Goal: Task Accomplishment & Management: Manage account settings

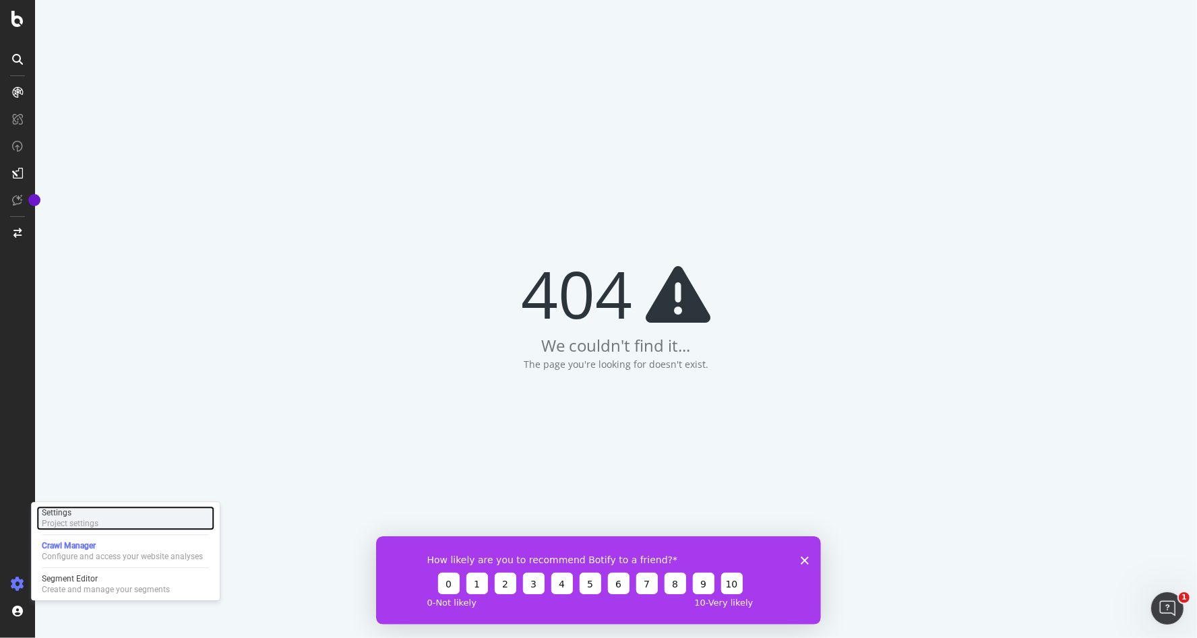
click at [89, 526] on div "Project settings" at bounding box center [70, 523] width 57 height 11
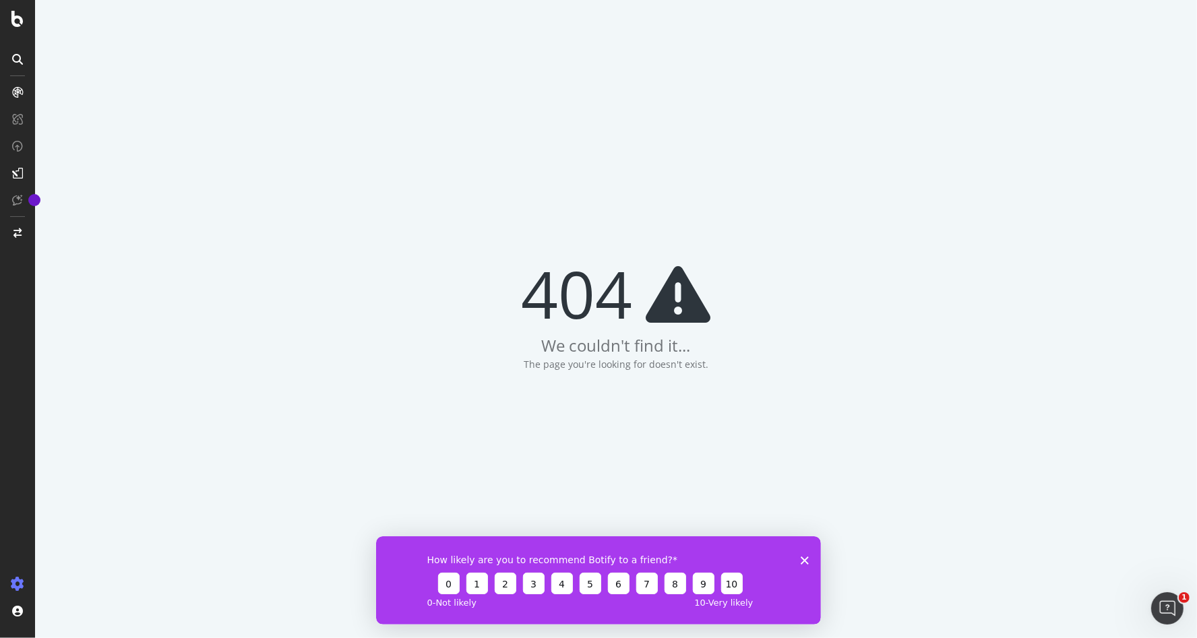
click at [805, 563] on icon "Close survey" at bounding box center [804, 560] width 8 height 8
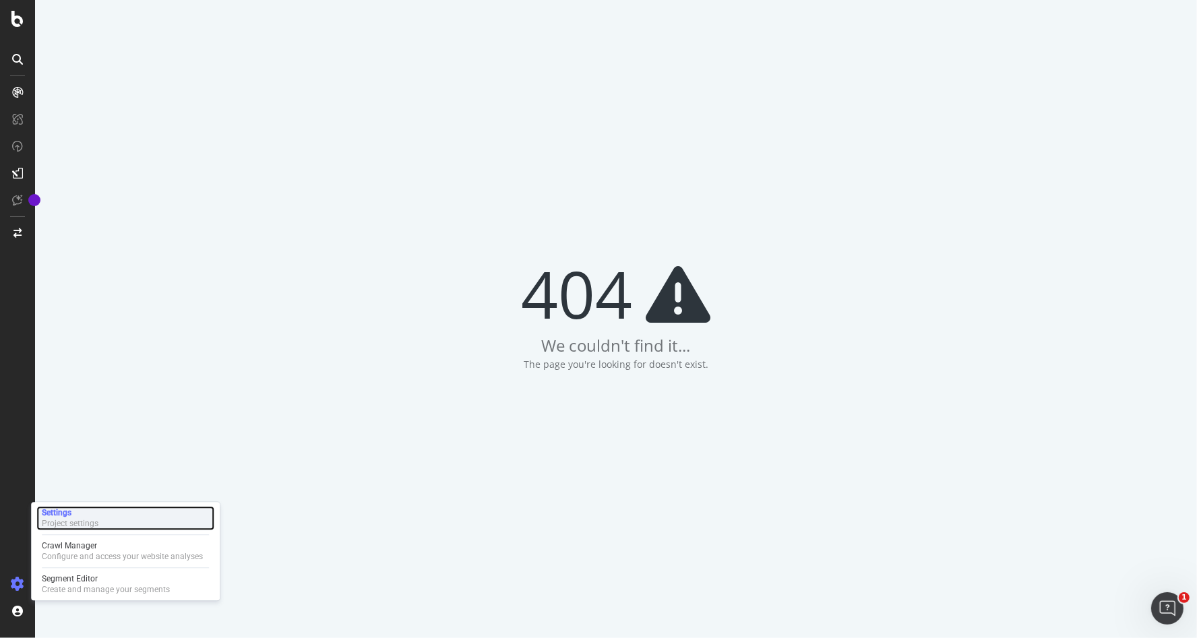
click at [75, 525] on div "Project settings" at bounding box center [70, 523] width 57 height 11
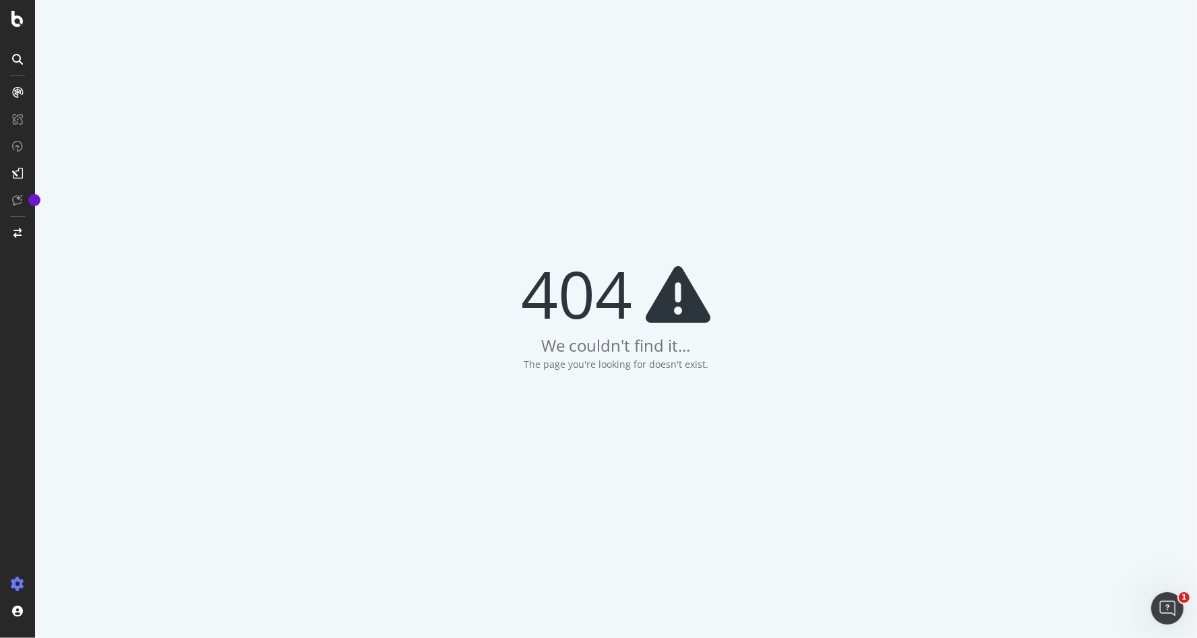
click at [909, 213] on div "404 We couldn't find it... The page you're looking for doesn't exist." at bounding box center [616, 319] width 1162 height 638
click at [1093, 86] on div "404 We couldn't find it... The page you're looking for doesn't exist." at bounding box center [616, 319] width 1162 height 638
click at [1016, 157] on div "404 We couldn't find it... The page you're looking for doesn't exist." at bounding box center [616, 319] width 1162 height 638
